Goal: Information Seeking & Learning: Learn about a topic

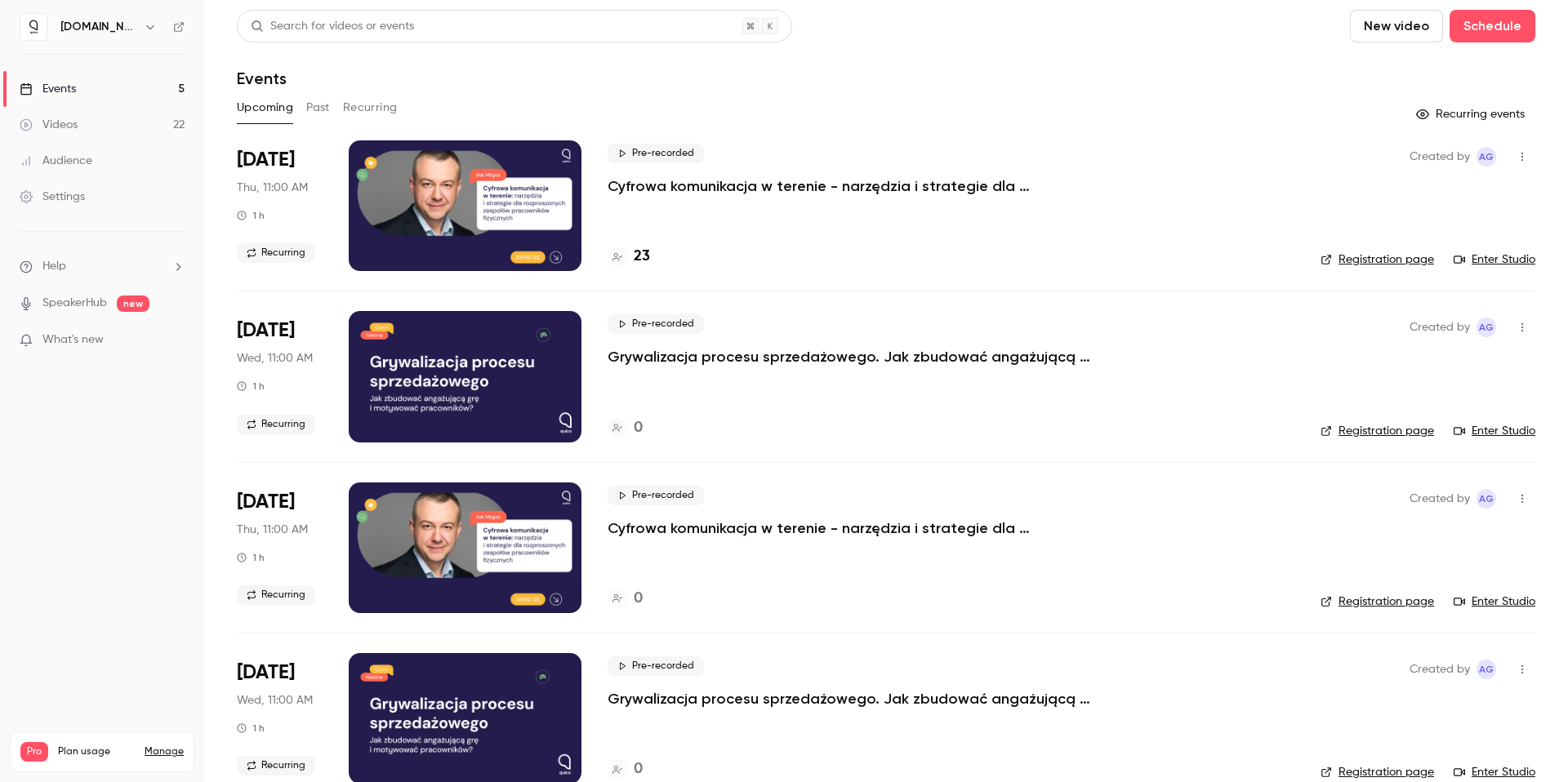
click at [318, 102] on button "Past" at bounding box center [318, 107] width 24 height 26
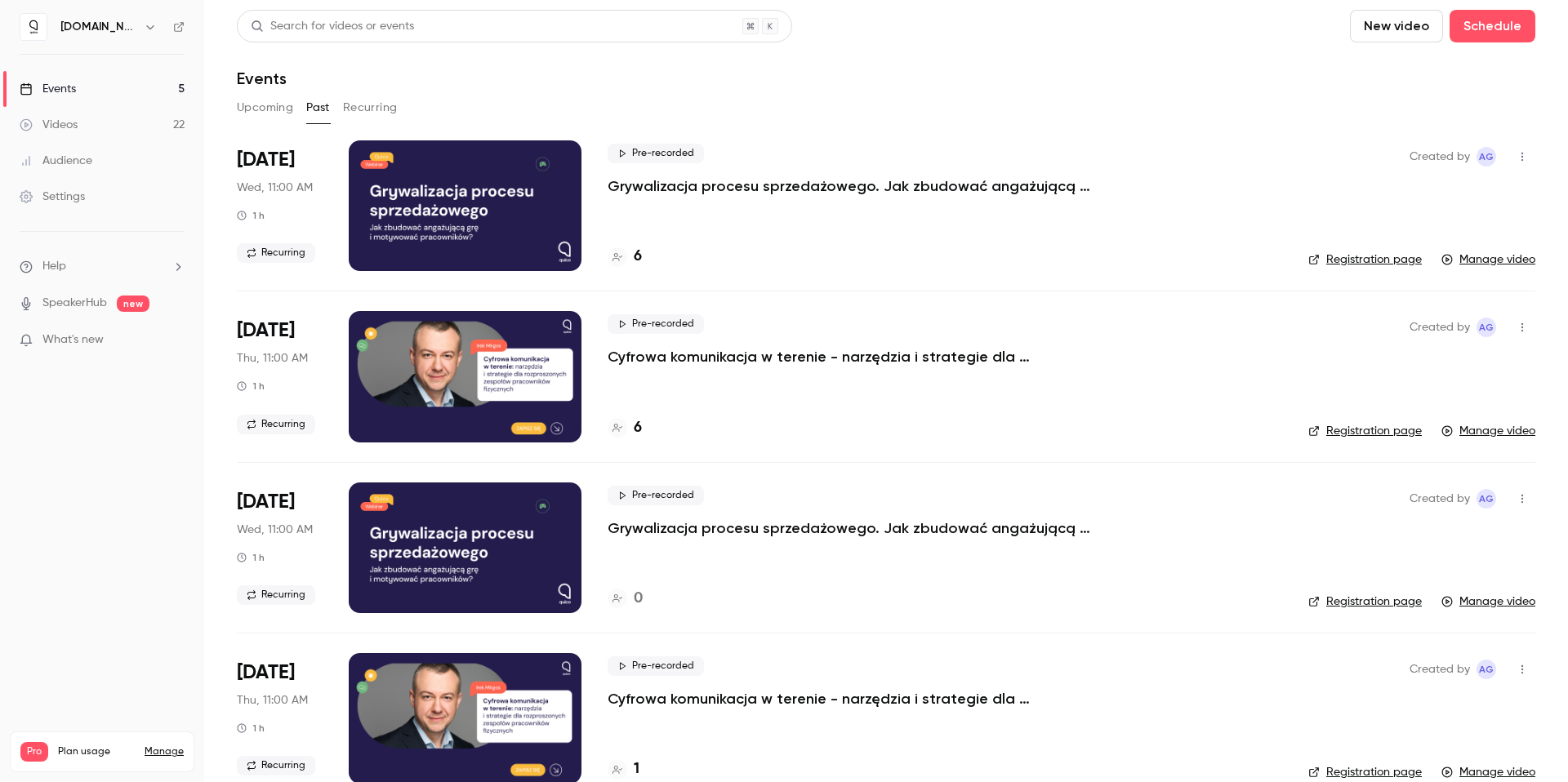
click at [674, 357] on p "Cyfrowa komunikacja w terenie - narzędzia i strategie dla rozproszonych zespołó…" at bounding box center [852, 356] width 490 height 19
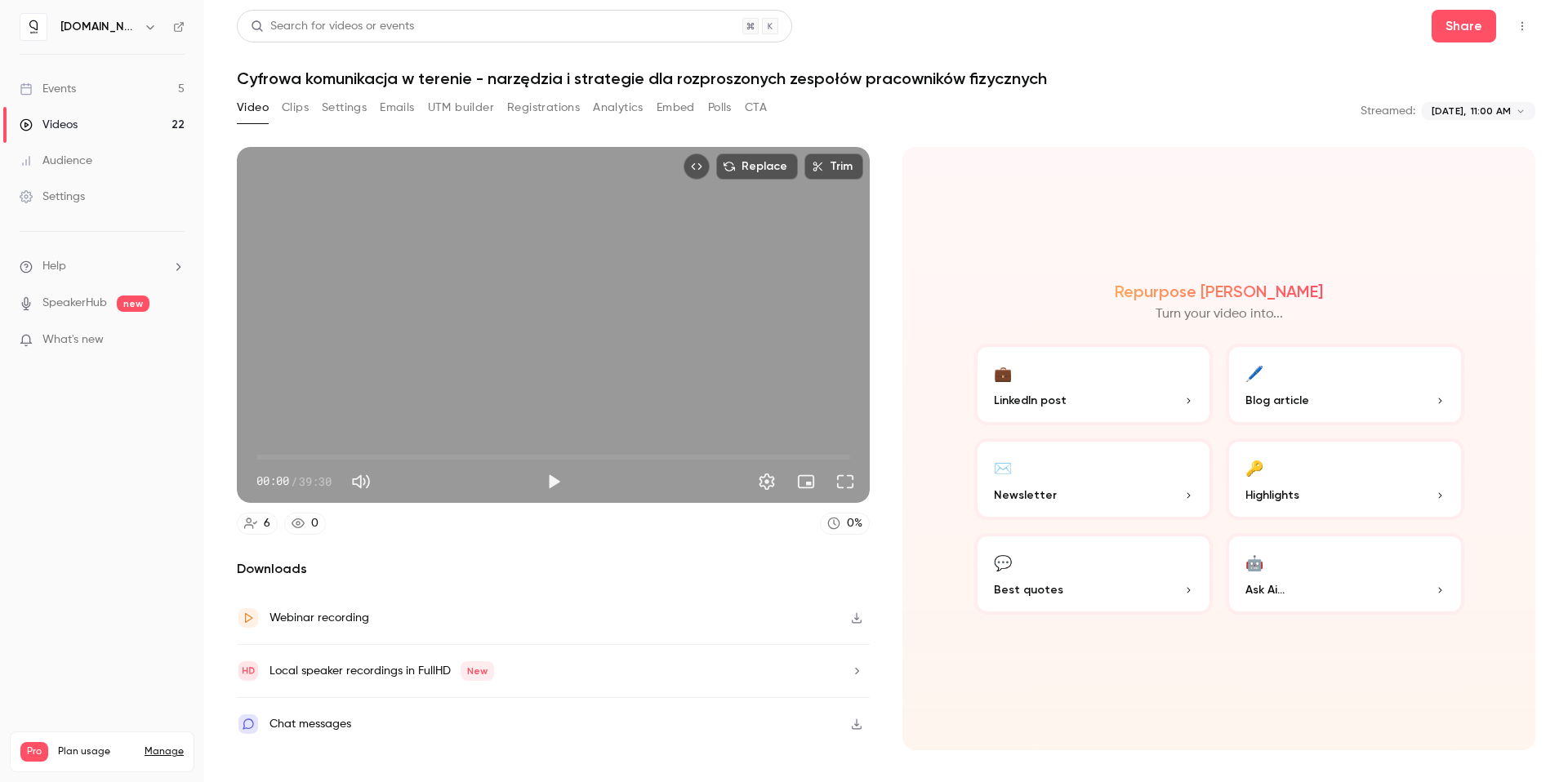
click at [629, 110] on button "Analytics" at bounding box center [618, 107] width 51 height 26
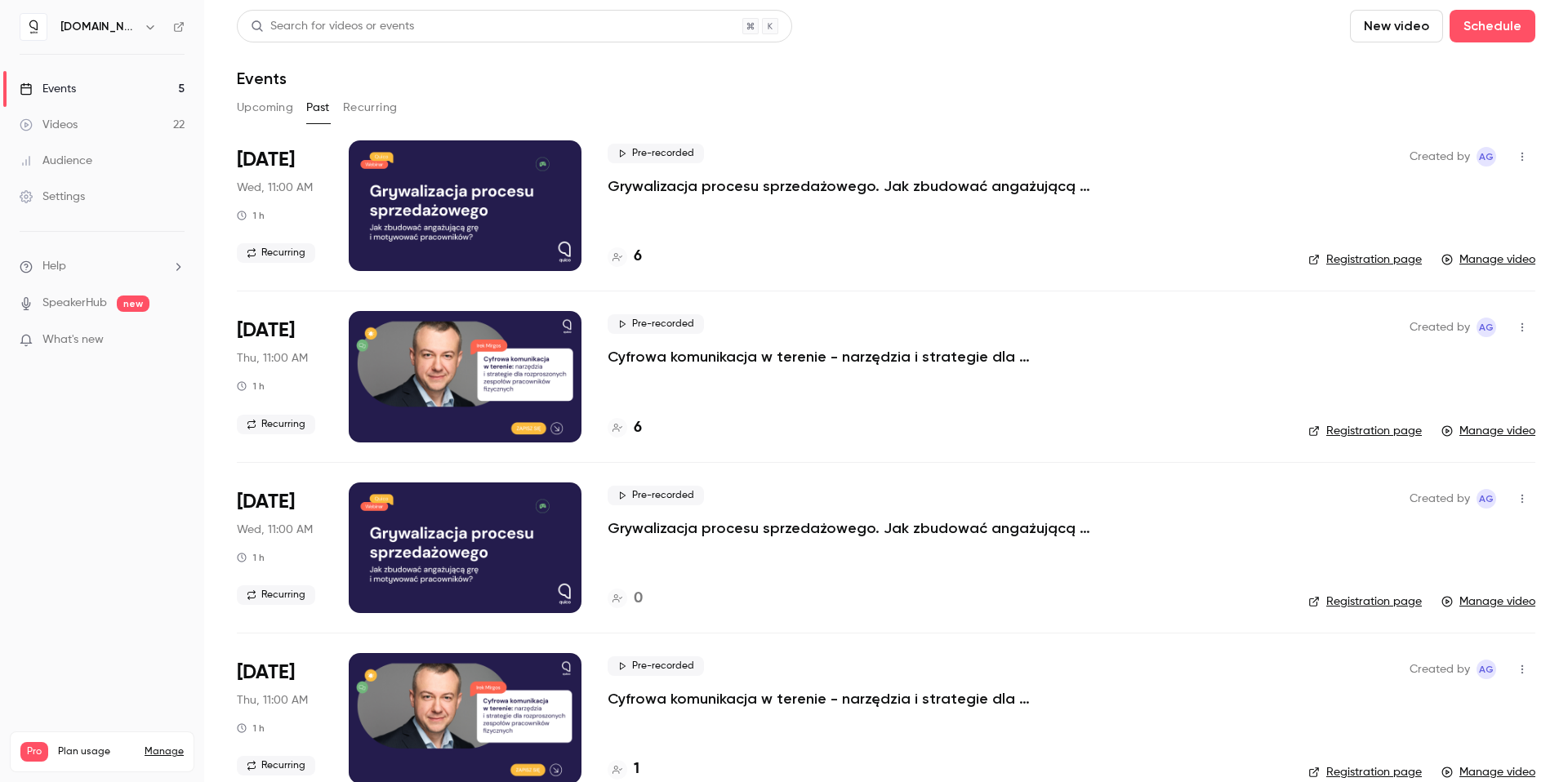
click at [697, 184] on p "Grywalizacja procesu sprzedażowego. Jak zbudować angażującą grę i motywować pra…" at bounding box center [852, 186] width 490 height 19
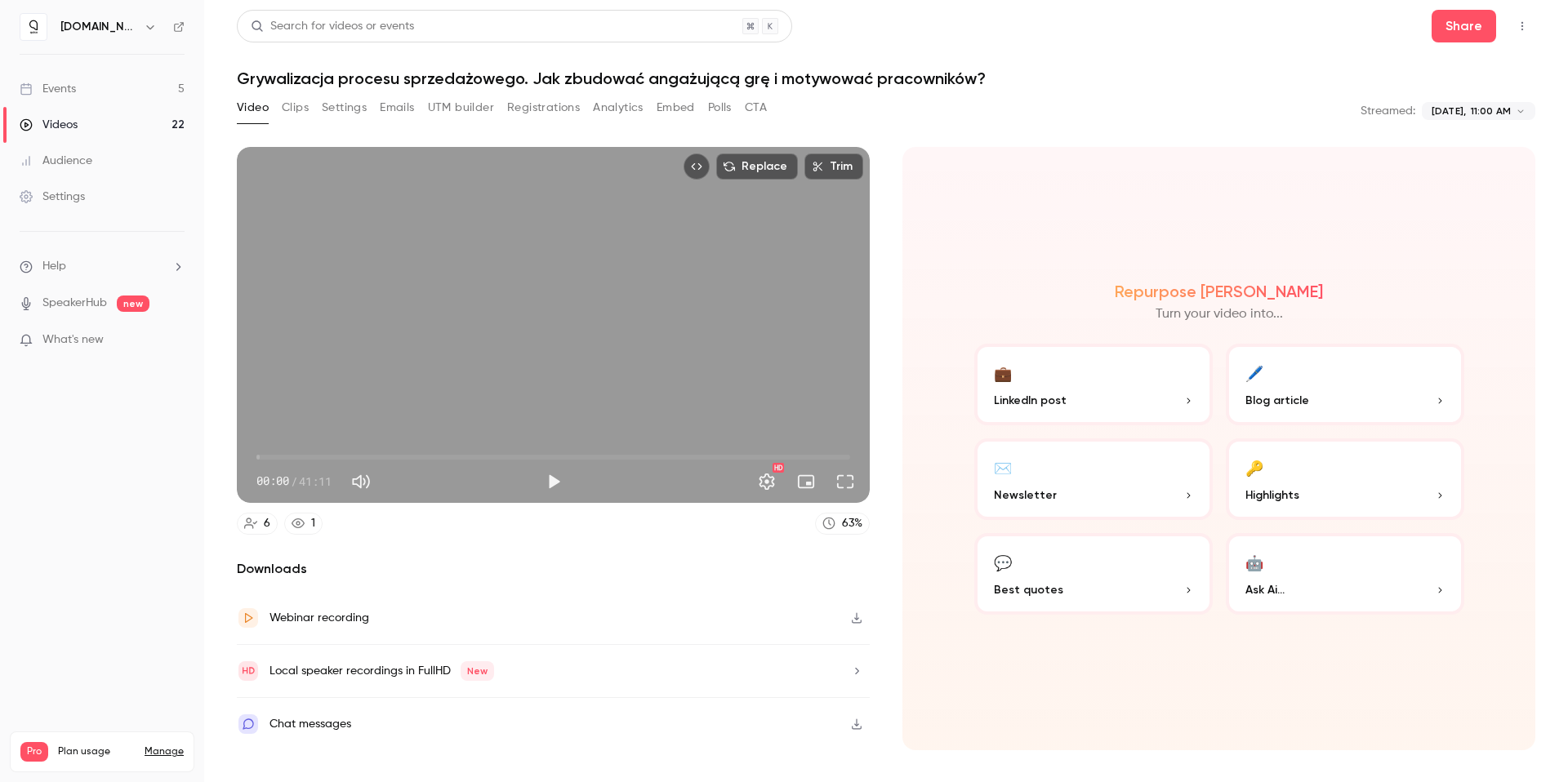
click at [629, 101] on button "Analytics" at bounding box center [618, 107] width 51 height 26
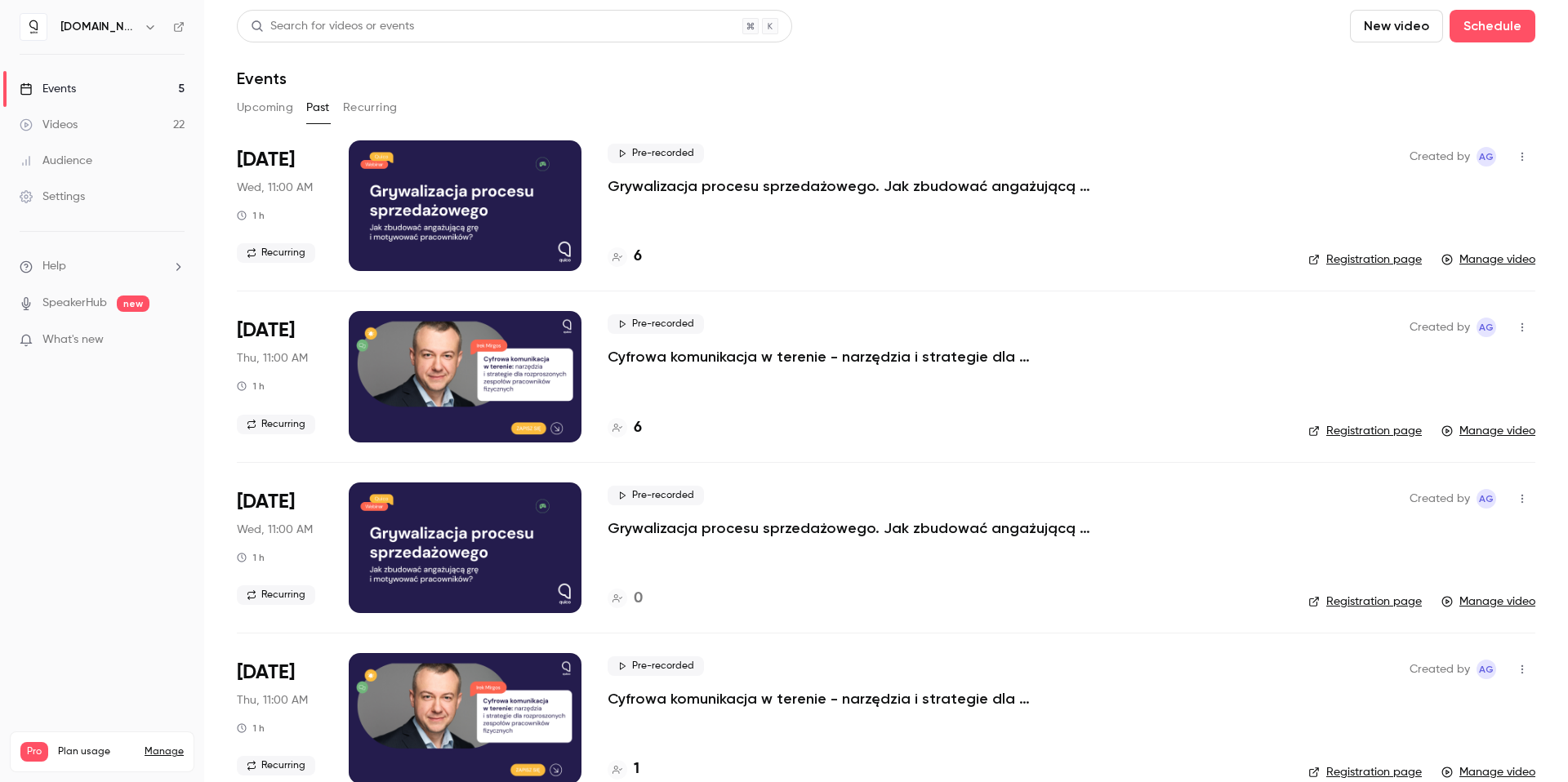
scroll to position [198, 0]
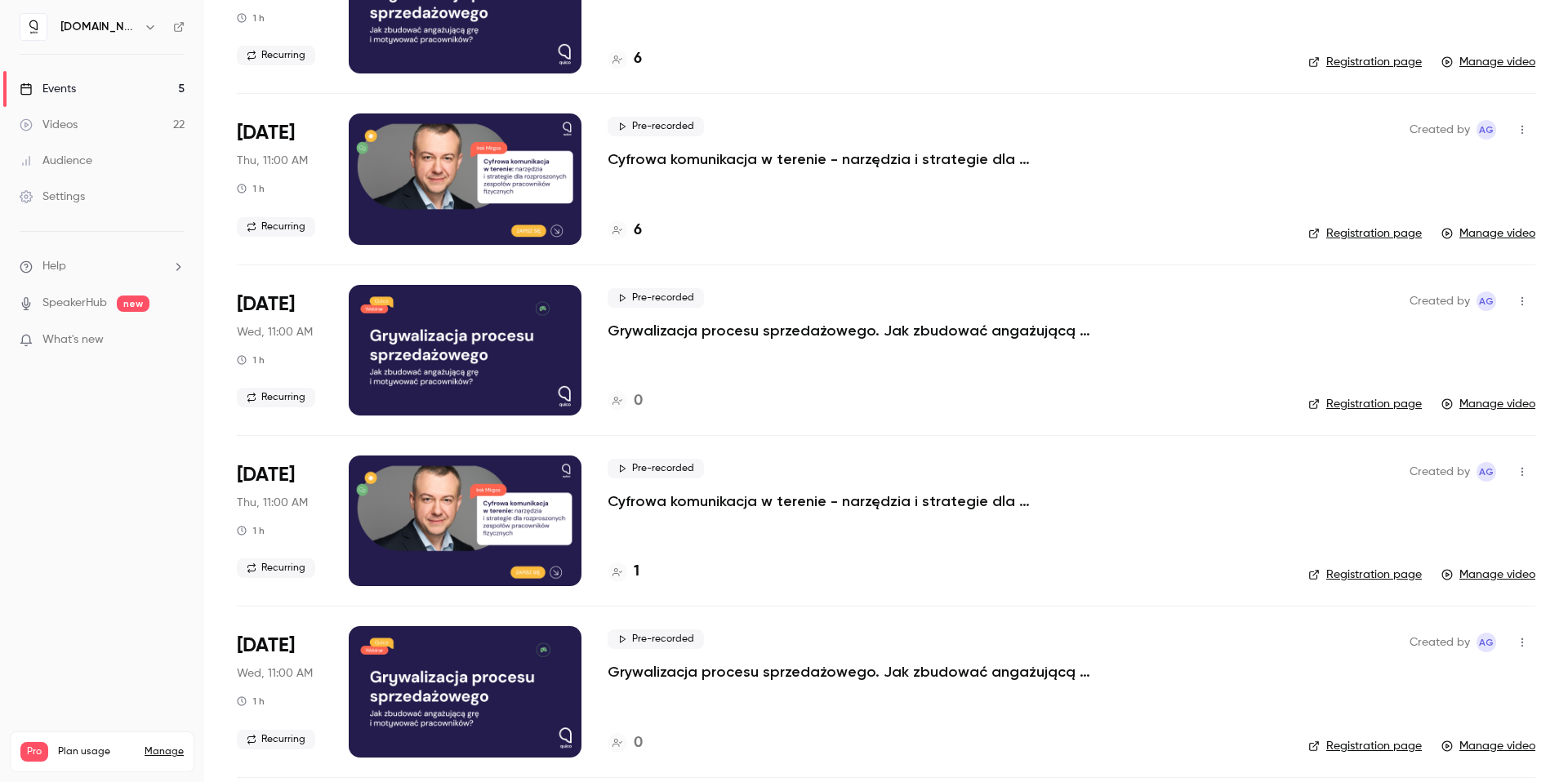
click at [756, 500] on p "Cyfrowa komunikacja w terenie - narzędzia i strategie dla rozproszonych zespołó…" at bounding box center [852, 501] width 490 height 19
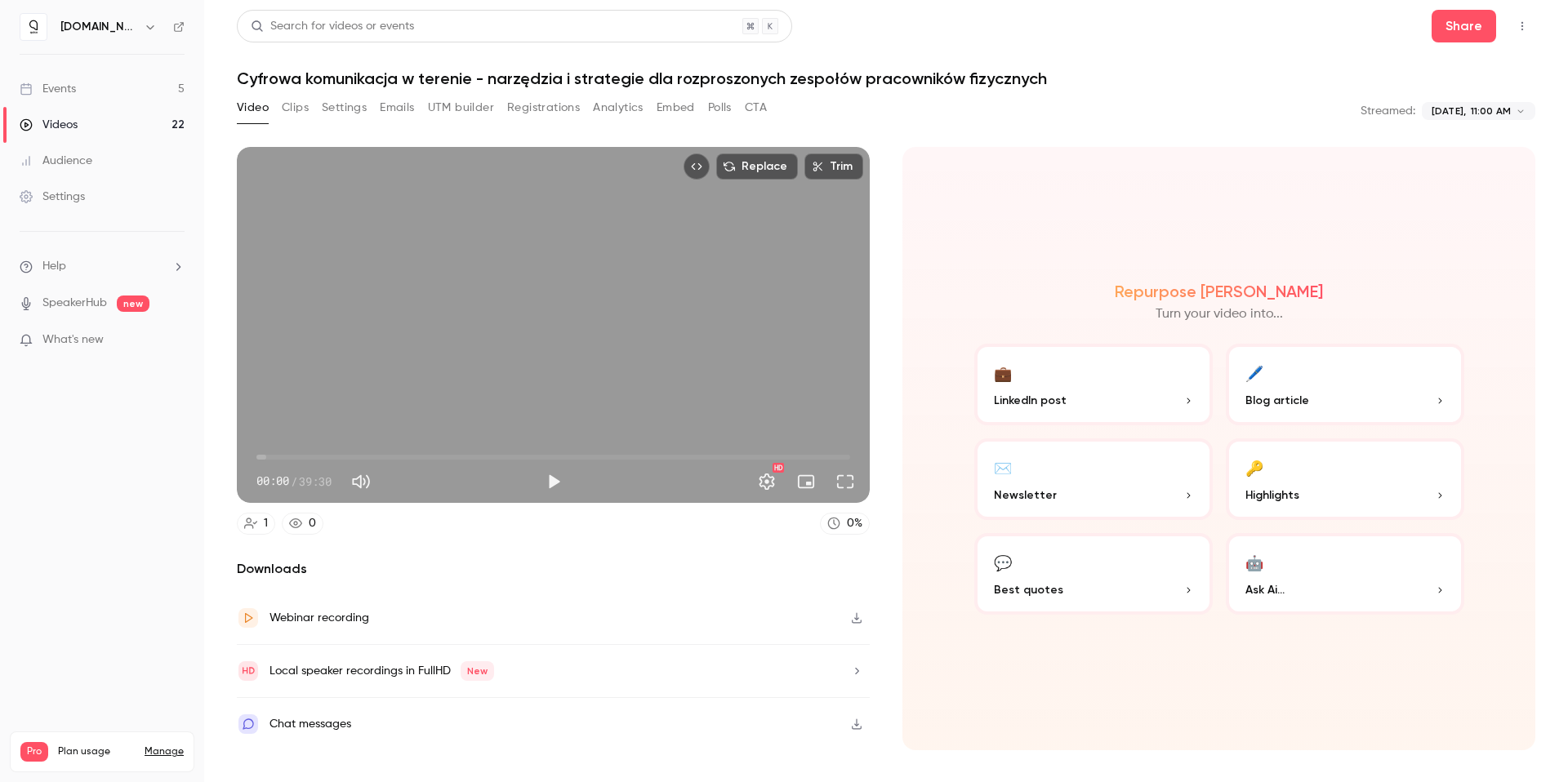
click at [548, 111] on button "Registrations" at bounding box center [543, 107] width 73 height 26
